Goal: Task Accomplishment & Management: Complete application form

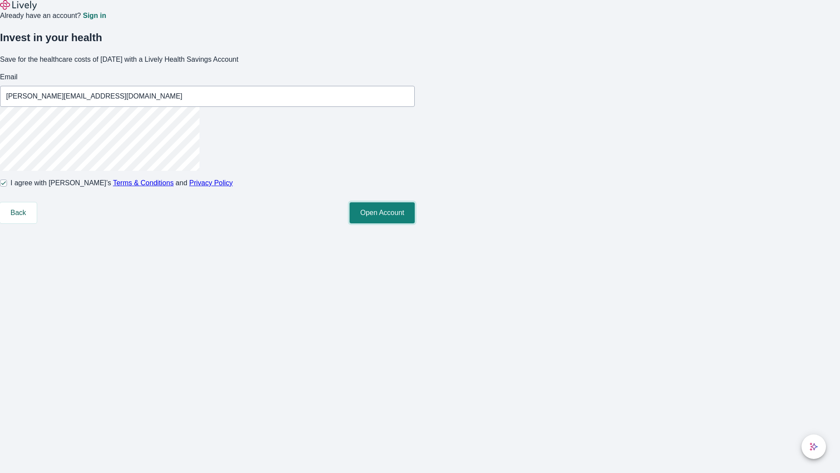
click at [415, 223] on button "Open Account" at bounding box center [382, 212] width 65 height 21
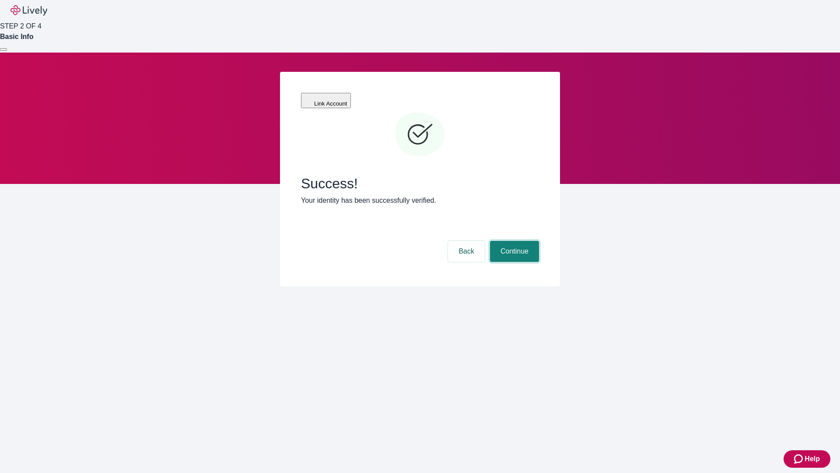
click at [513, 241] on button "Continue" at bounding box center [514, 251] width 49 height 21
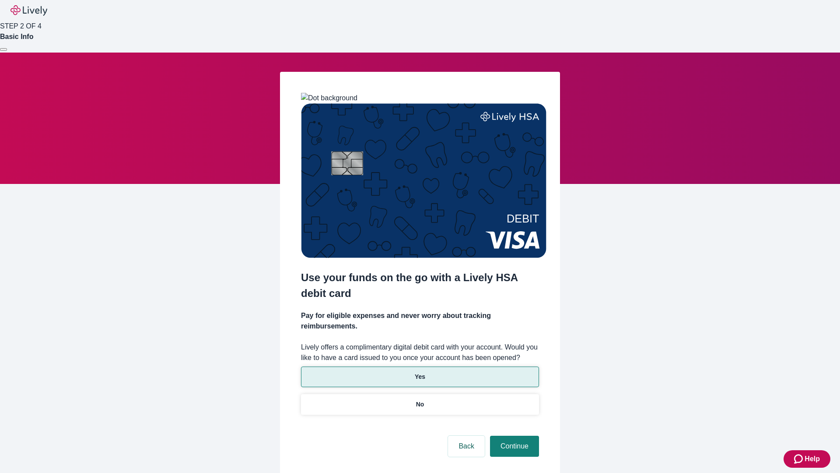
click at [420, 372] on p "Yes" at bounding box center [420, 376] width 11 height 9
click at [513, 435] on button "Continue" at bounding box center [514, 445] width 49 height 21
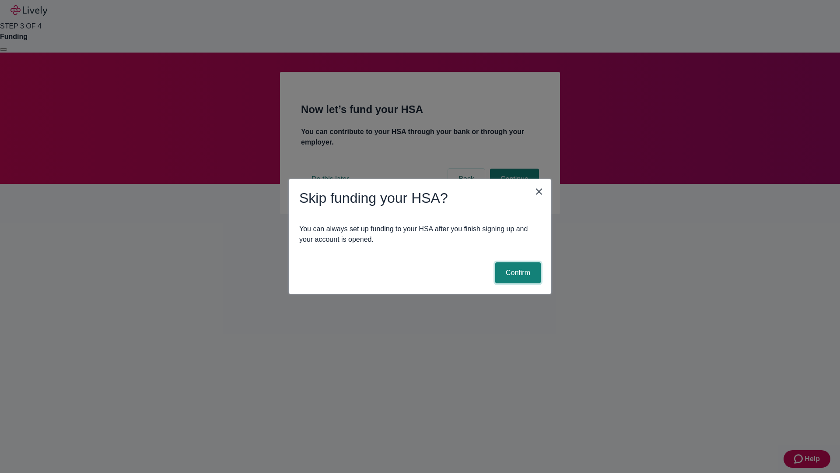
click at [517, 273] on button "Confirm" at bounding box center [518, 272] width 46 height 21
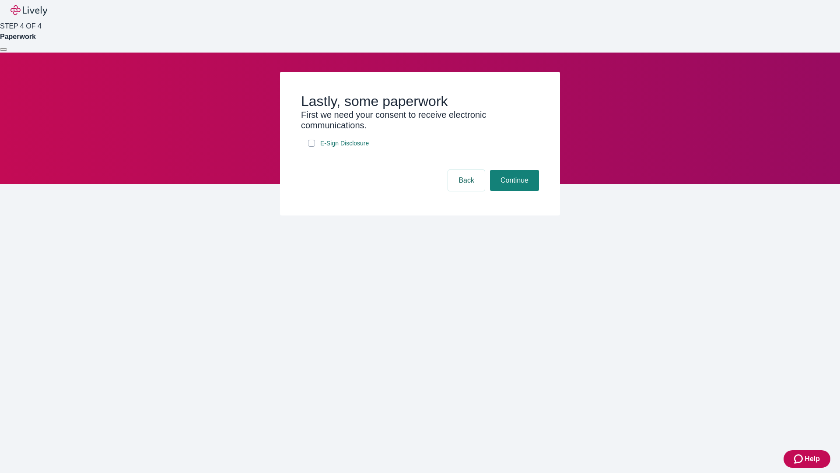
click at [312, 147] on input "E-Sign Disclosure" at bounding box center [311, 143] width 7 height 7
checkbox input "true"
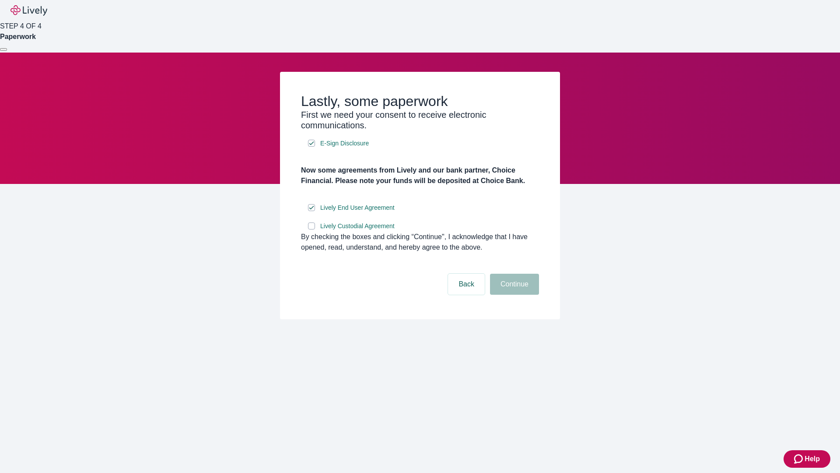
click at [312, 229] on input "Lively Custodial Agreement" at bounding box center [311, 225] width 7 height 7
checkbox input "true"
click at [513, 294] on button "Continue" at bounding box center [514, 283] width 49 height 21
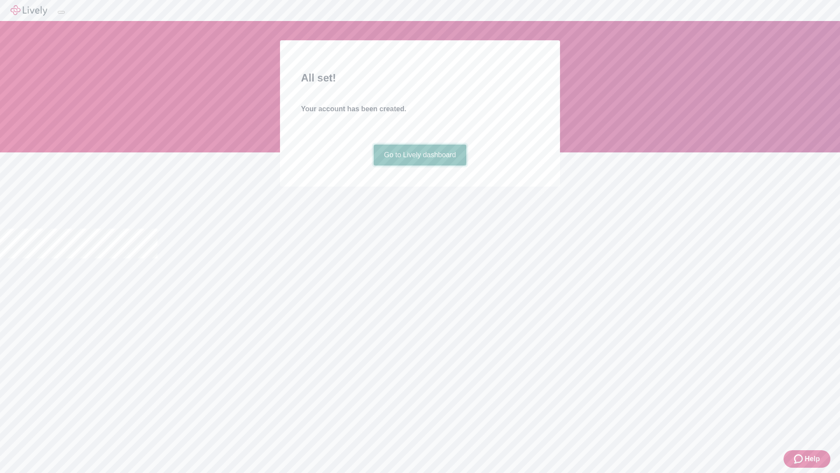
click at [420, 165] on link "Go to Lively dashboard" at bounding box center [420, 154] width 93 height 21
